Goal: Entertainment & Leisure: Consume media (video, audio)

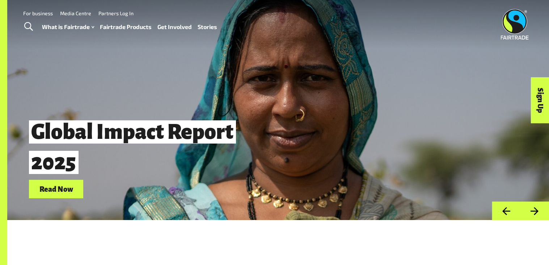
click at [510, 212] on button "Previous" at bounding box center [506, 210] width 29 height 18
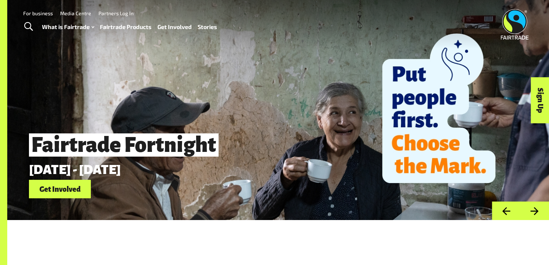
click at [538, 211] on button "Next" at bounding box center [534, 210] width 29 height 18
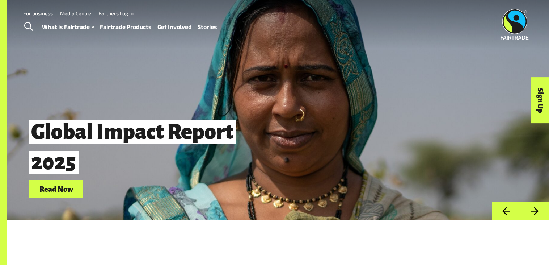
click at [536, 211] on button "Next" at bounding box center [534, 210] width 29 height 18
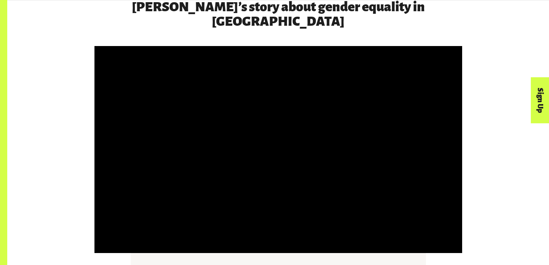
scroll to position [1155, 0]
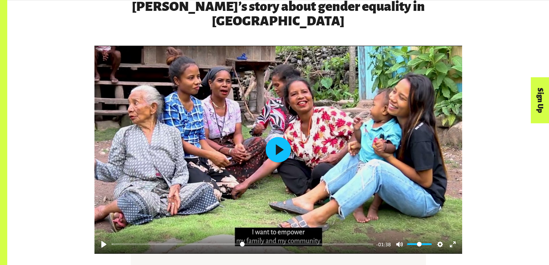
click at [278, 144] on button "Play" at bounding box center [278, 149] width 25 height 25
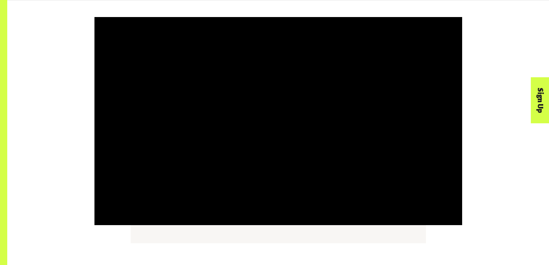
scroll to position [1185, 0]
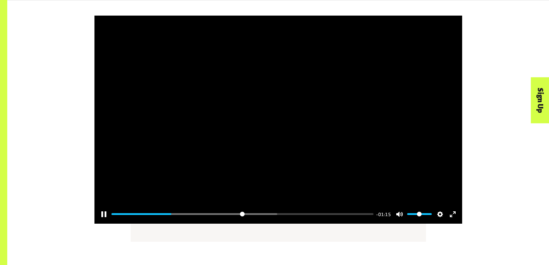
click at [301, 151] on div at bounding box center [278, 120] width 368 height 208
type input "*****"
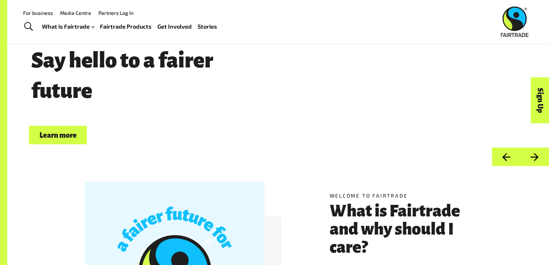
scroll to position [0, 0]
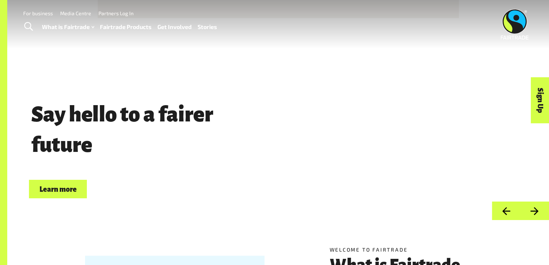
click at [538, 214] on button "Next" at bounding box center [534, 210] width 29 height 18
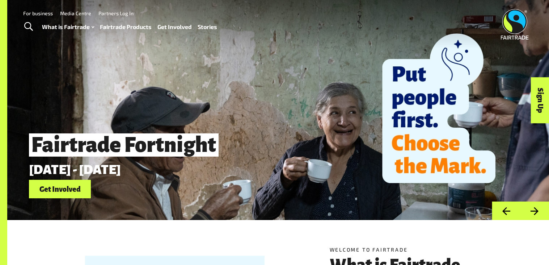
click at [538, 214] on button "Next" at bounding box center [534, 210] width 29 height 18
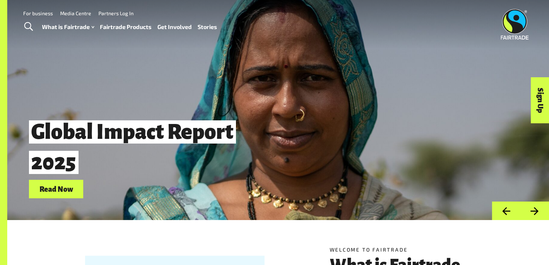
click at [508, 212] on button "Previous" at bounding box center [506, 210] width 29 height 18
